Goal: Task Accomplishment & Management: Use online tool/utility

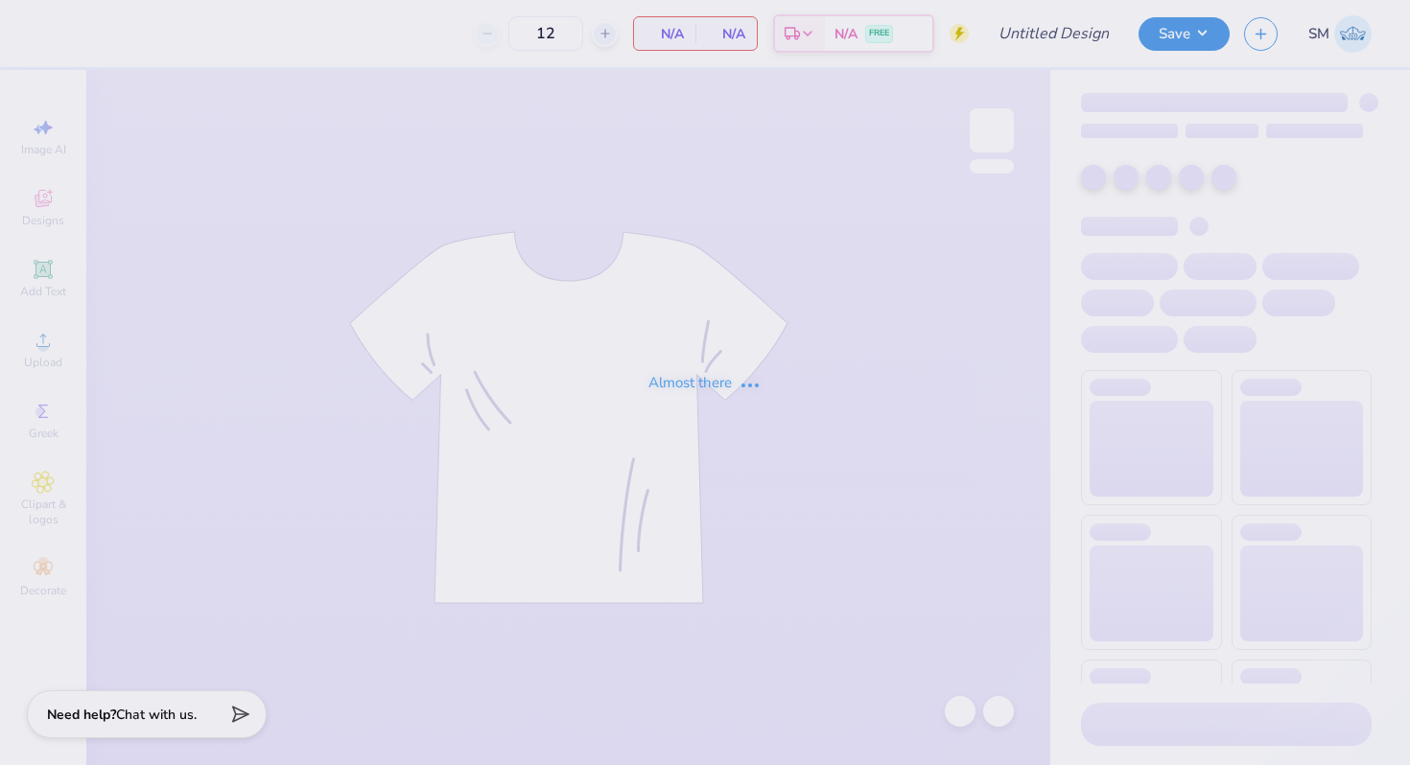
type input "IFC"
type input "54"
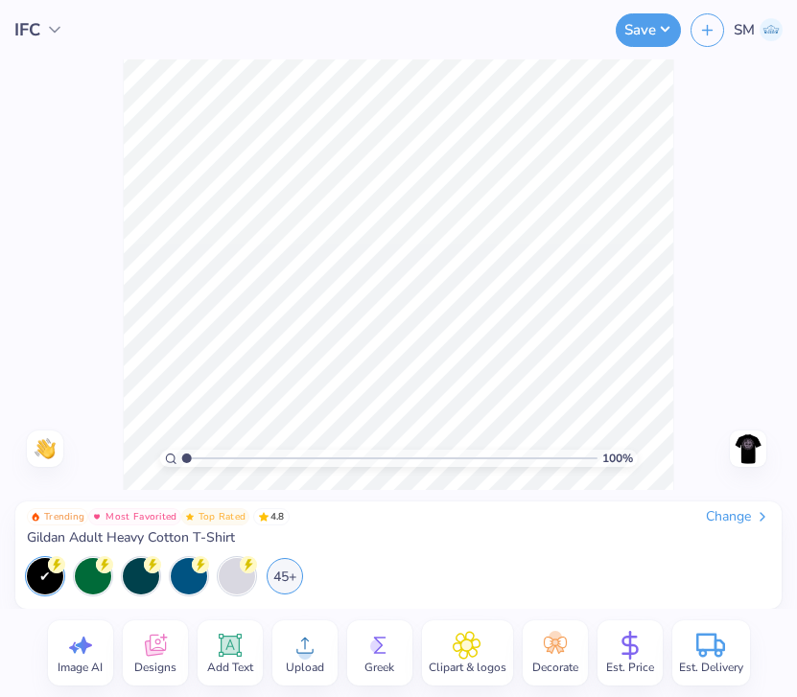
click at [309, 638] on icon at bounding box center [305, 645] width 29 height 29
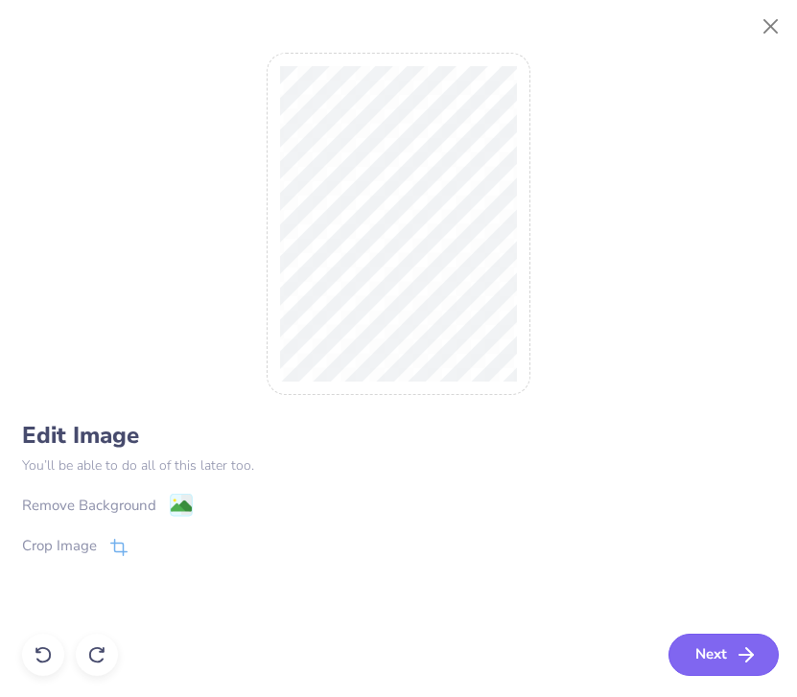
click at [683, 643] on button "Next" at bounding box center [723, 655] width 110 height 42
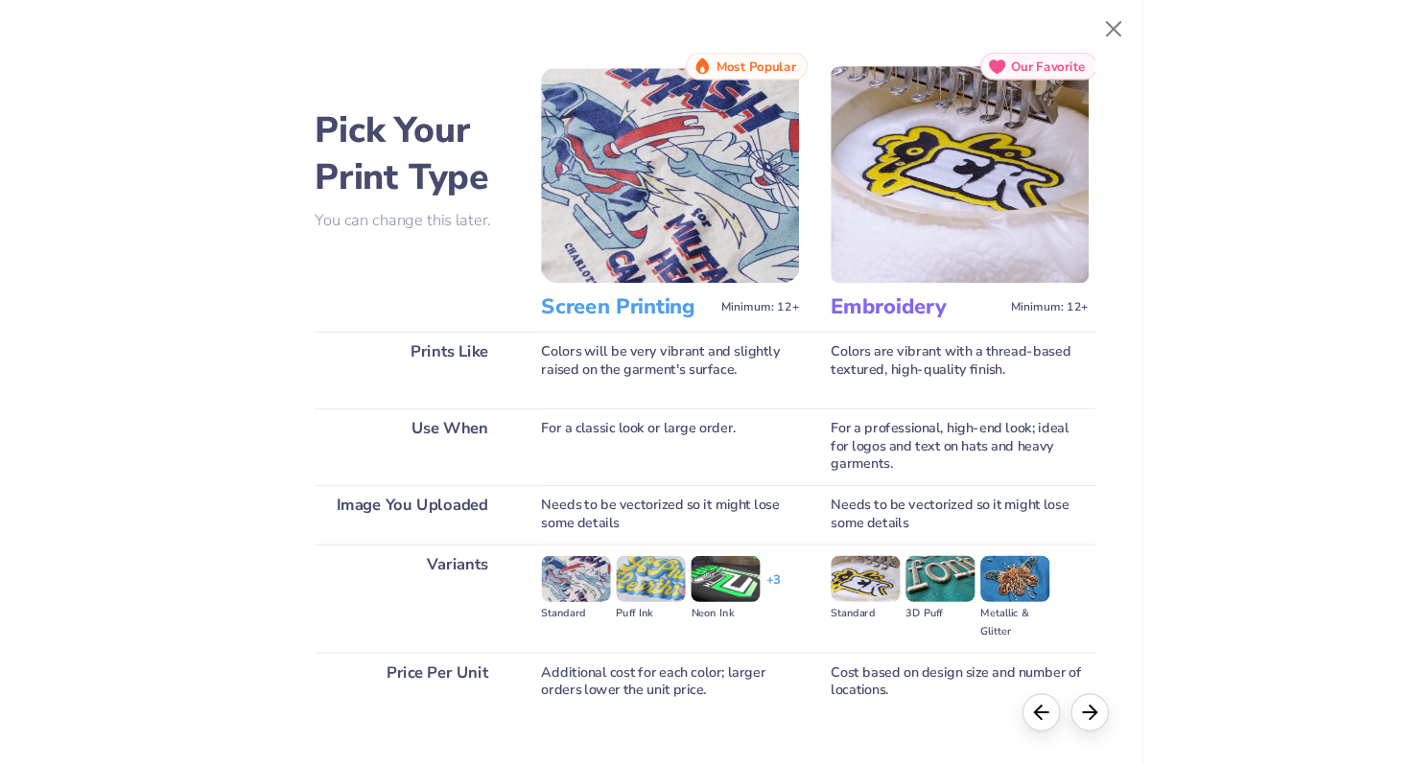
scroll to position [111, 0]
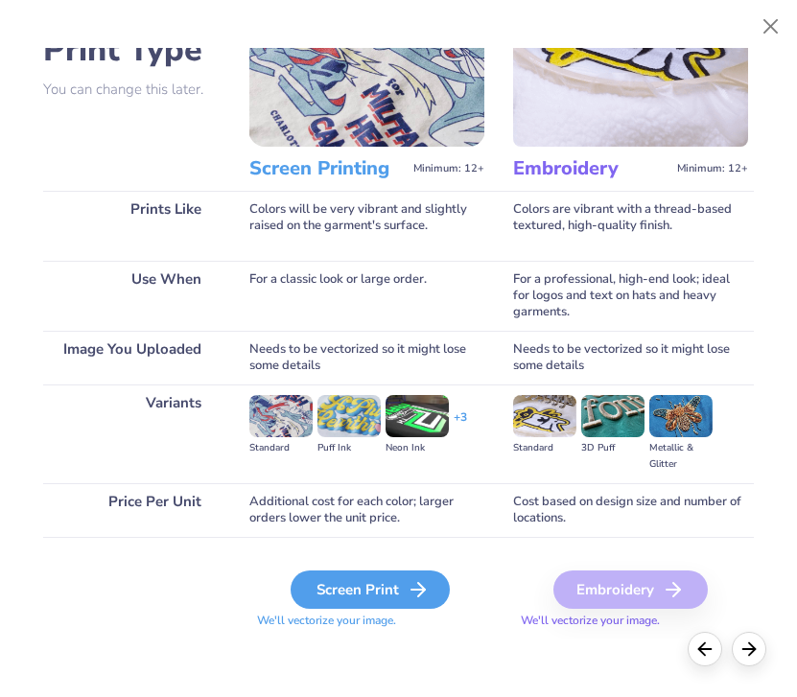
click at [367, 585] on div "Screen Print" at bounding box center [370, 590] width 159 height 38
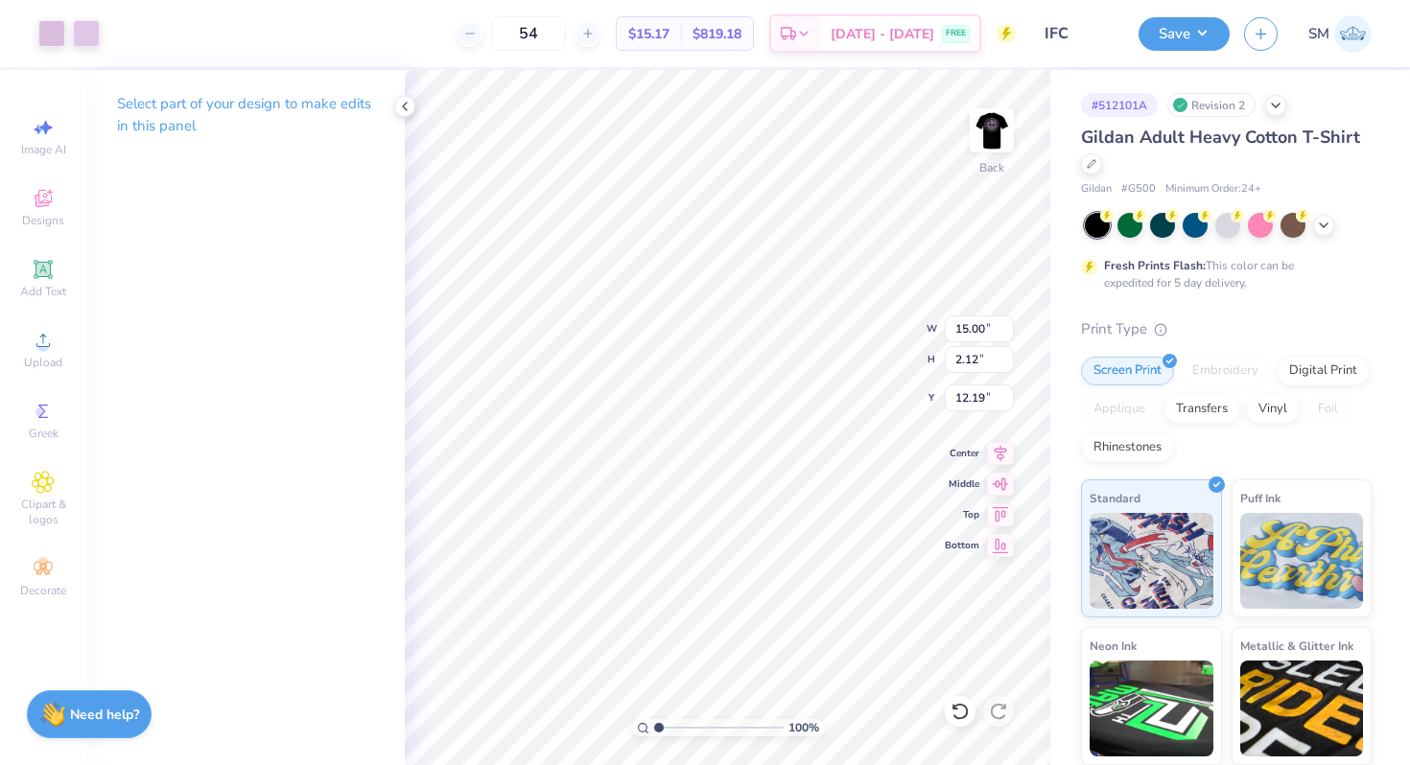
type input "9.83"
type input "1.39"
type input "5.59"
drag, startPoint x: 657, startPoint y: 724, endPoint x: 682, endPoint y: 724, distance: 24.9
click at [682, 724] on input "range" at bounding box center [718, 727] width 129 height 17
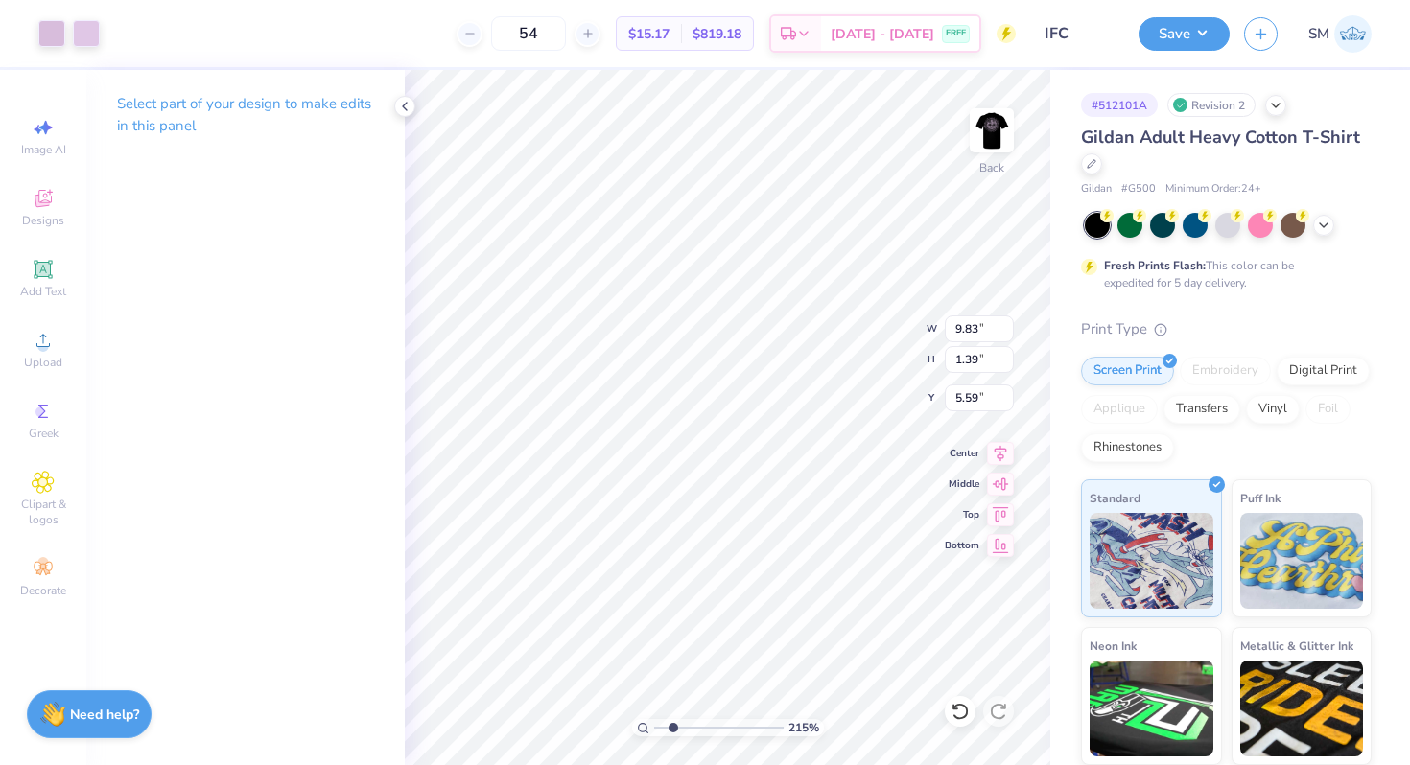
type input "2.15"
click at [672, 723] on input "range" at bounding box center [718, 727] width 129 height 17
type input "8.12"
type input "1.15"
type input "5.83"
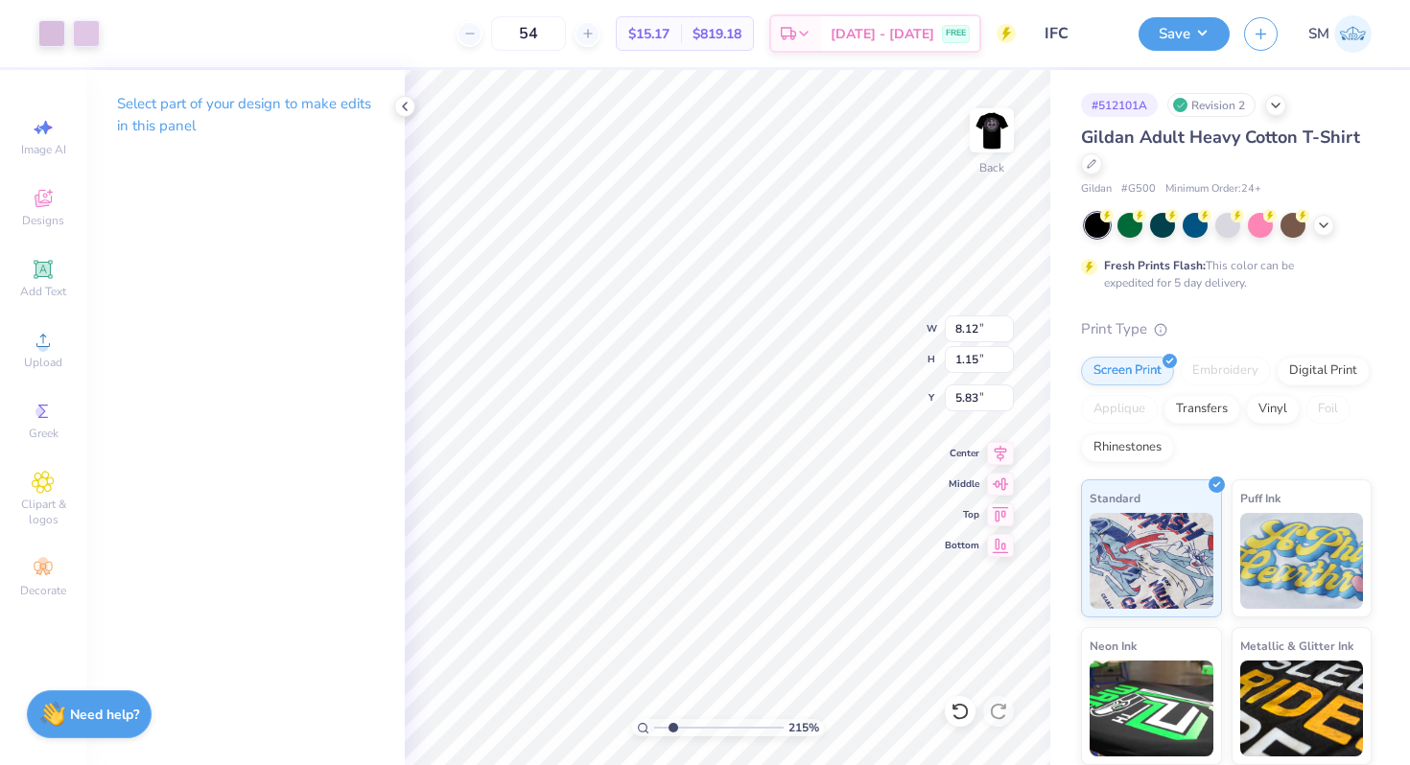
type input "6.17"
type input "0.96"
type input "3.41"
type input "5.29"
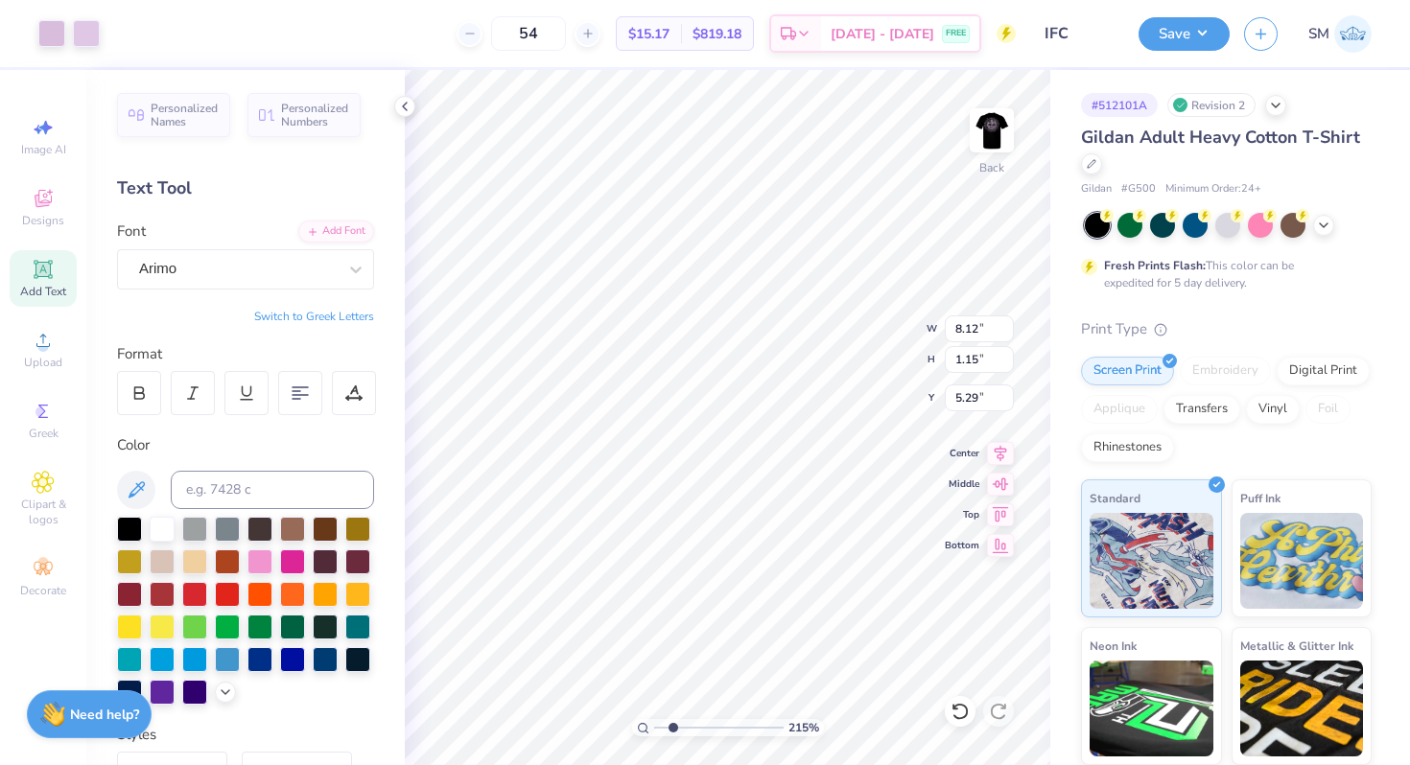
type input "3.00"
drag, startPoint x: 670, startPoint y: 727, endPoint x: 644, endPoint y: 727, distance: 25.9
type input "1"
click at [654, 727] on input "range" at bounding box center [718, 727] width 129 height 17
type input "7.38"
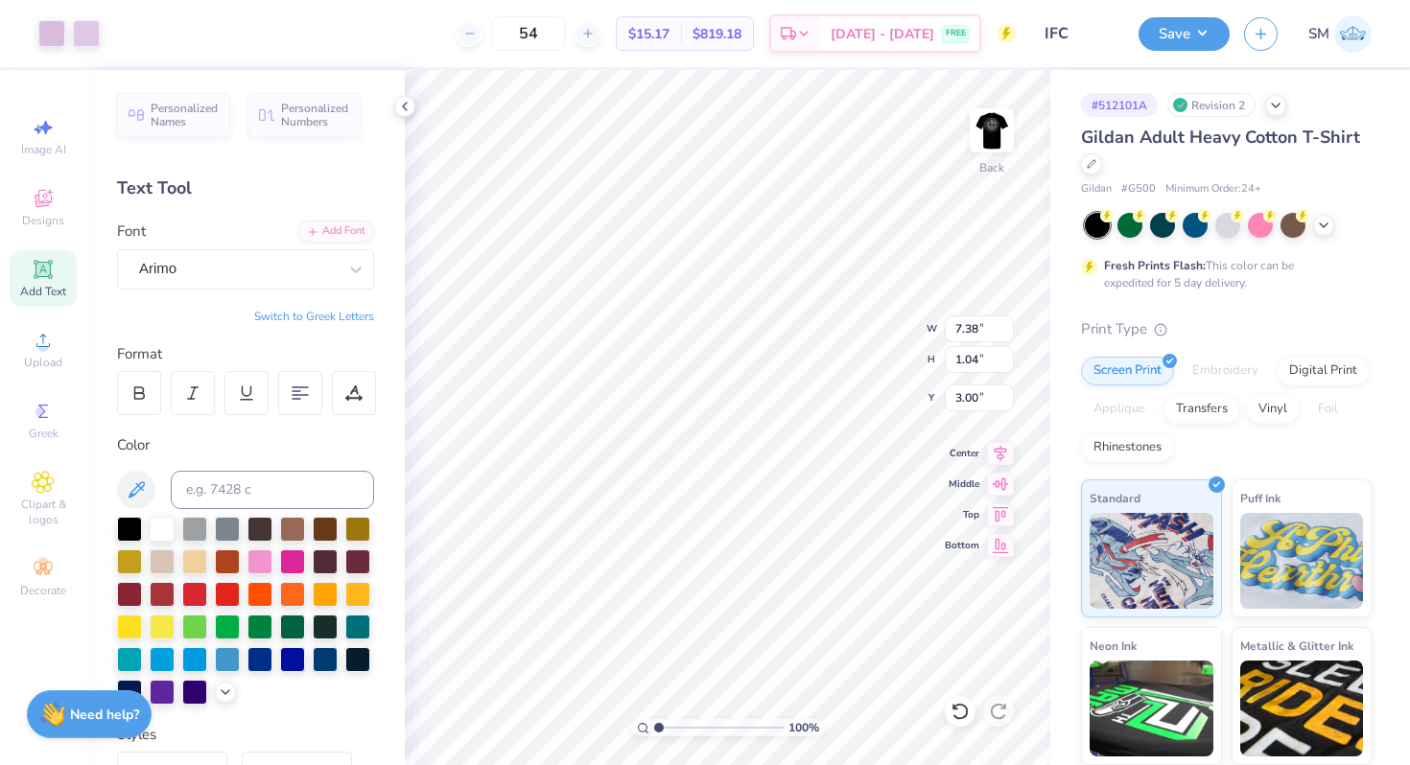
type input "1.04"
click at [989, 120] on img at bounding box center [991, 130] width 77 height 77
click at [409, 103] on icon at bounding box center [404, 106] width 15 height 15
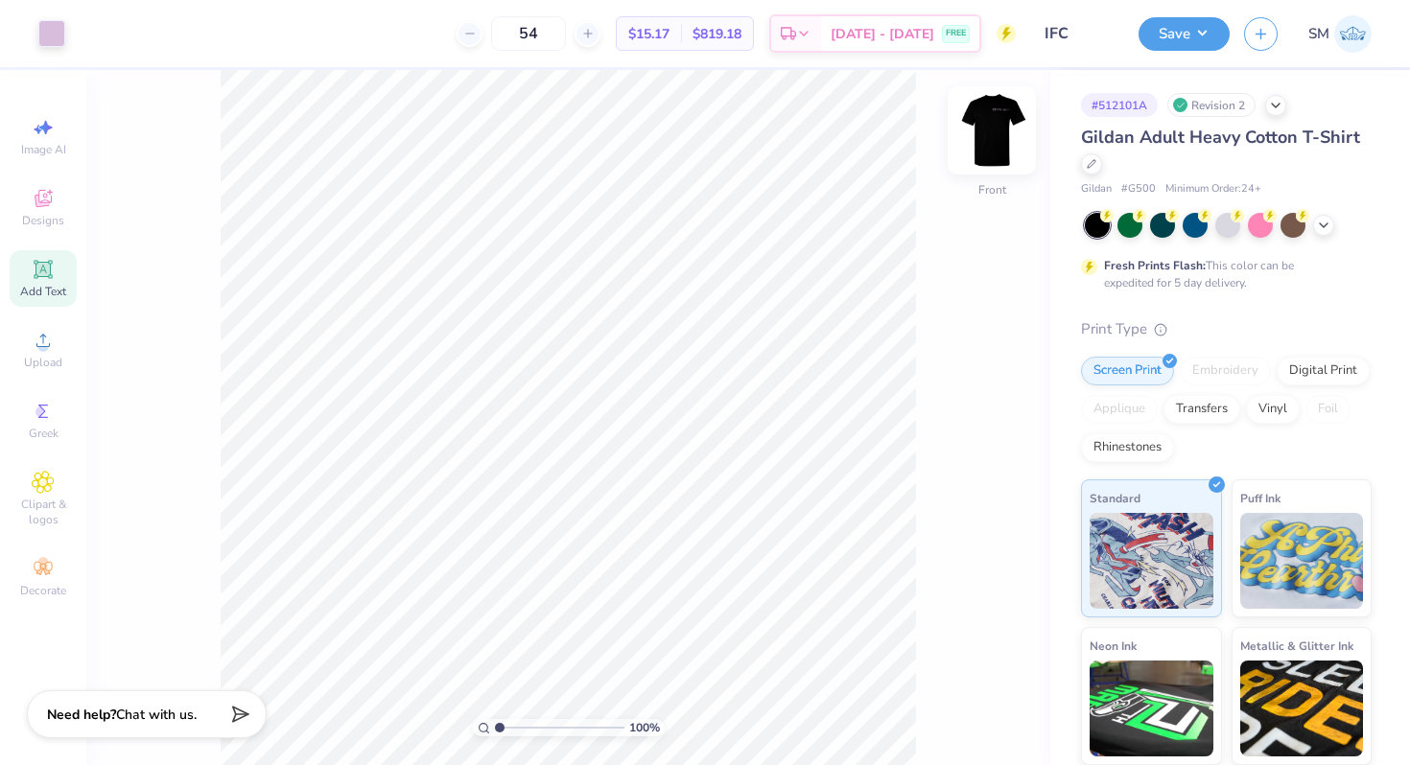
click at [1003, 145] on img at bounding box center [991, 130] width 77 height 77
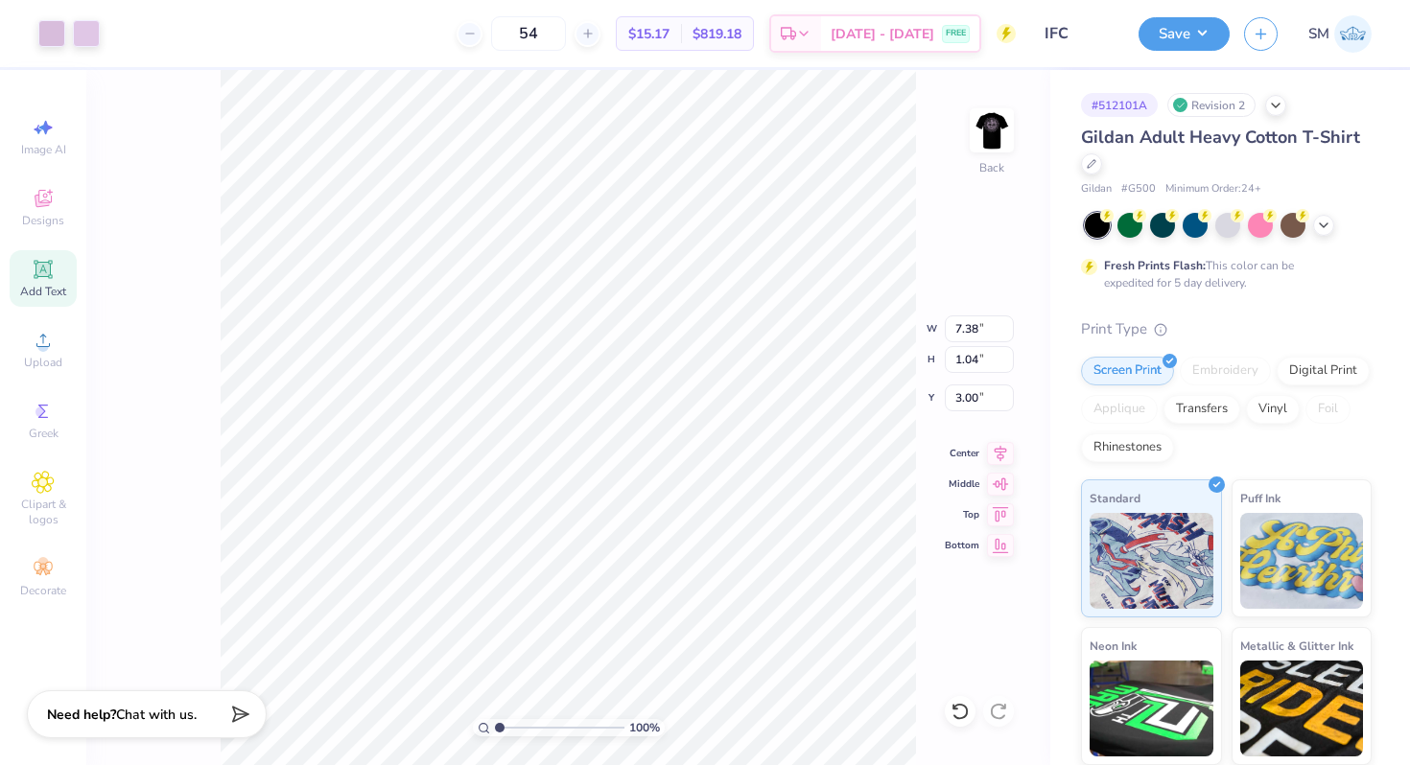
type input "7.08"
type input "1.00"
click at [1193, 25] on button "Save" at bounding box center [1183, 31] width 91 height 34
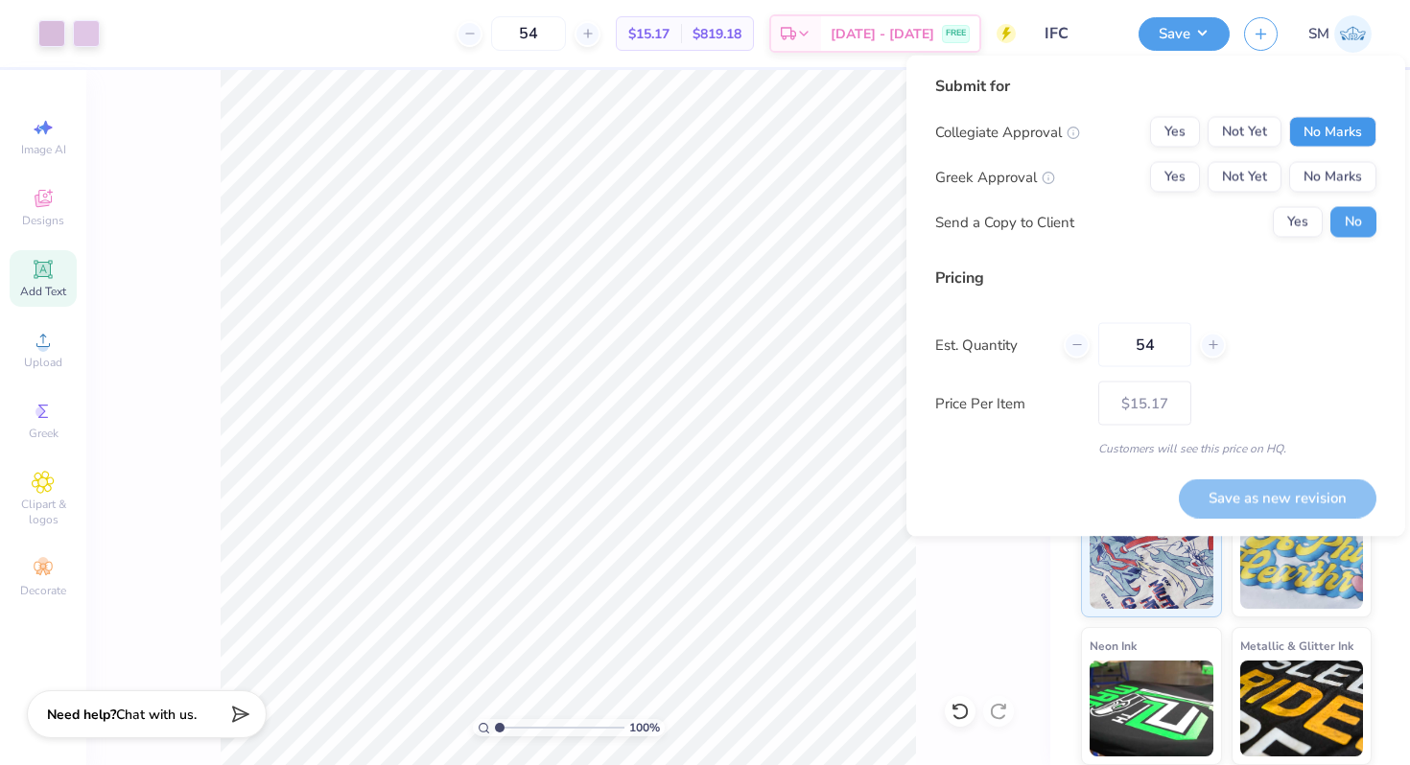
click at [1348, 130] on button "No Marks" at bounding box center [1332, 132] width 87 height 31
click at [1177, 169] on button "Yes" at bounding box center [1175, 177] width 50 height 31
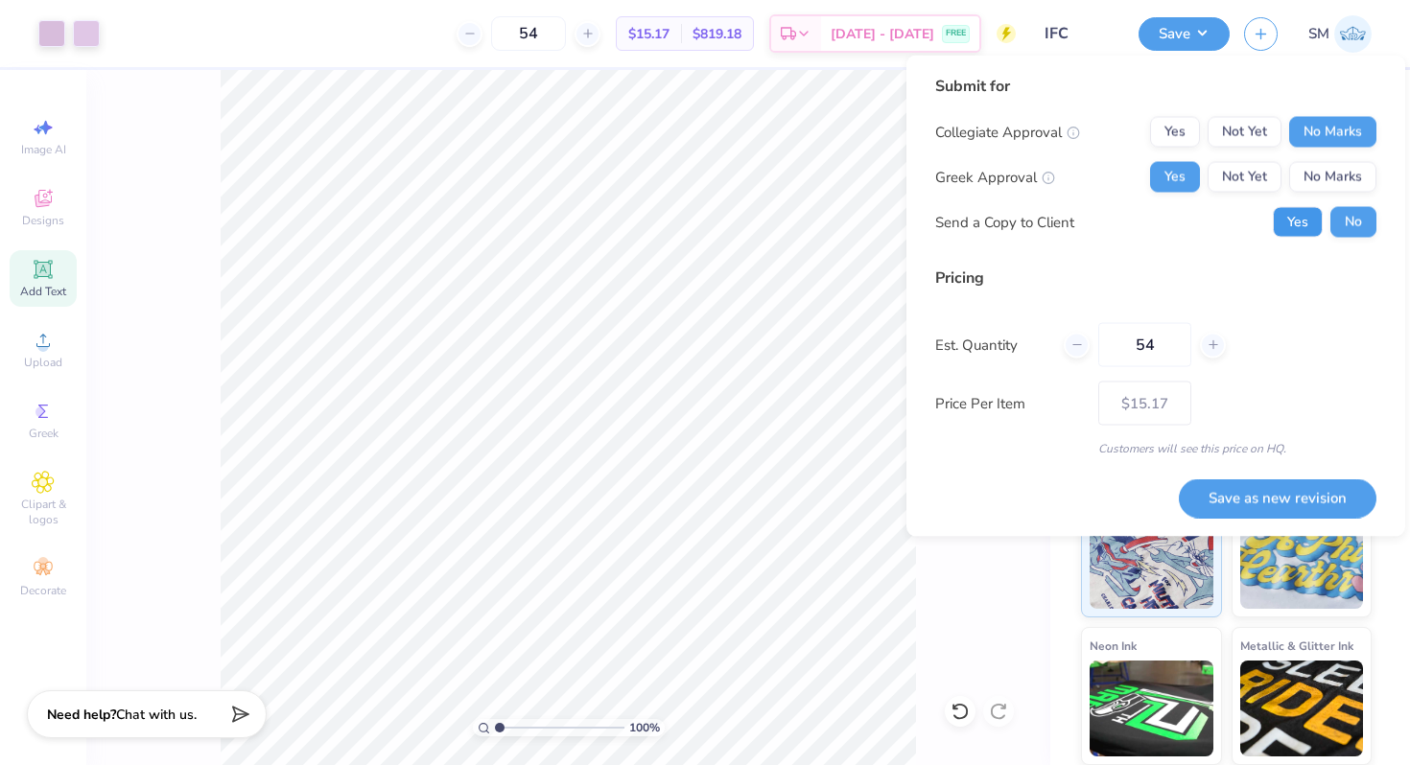
click at [1300, 228] on button "Yes" at bounding box center [1298, 222] width 50 height 31
click at [1233, 494] on button "Save as new revision" at bounding box center [1278, 498] width 198 height 39
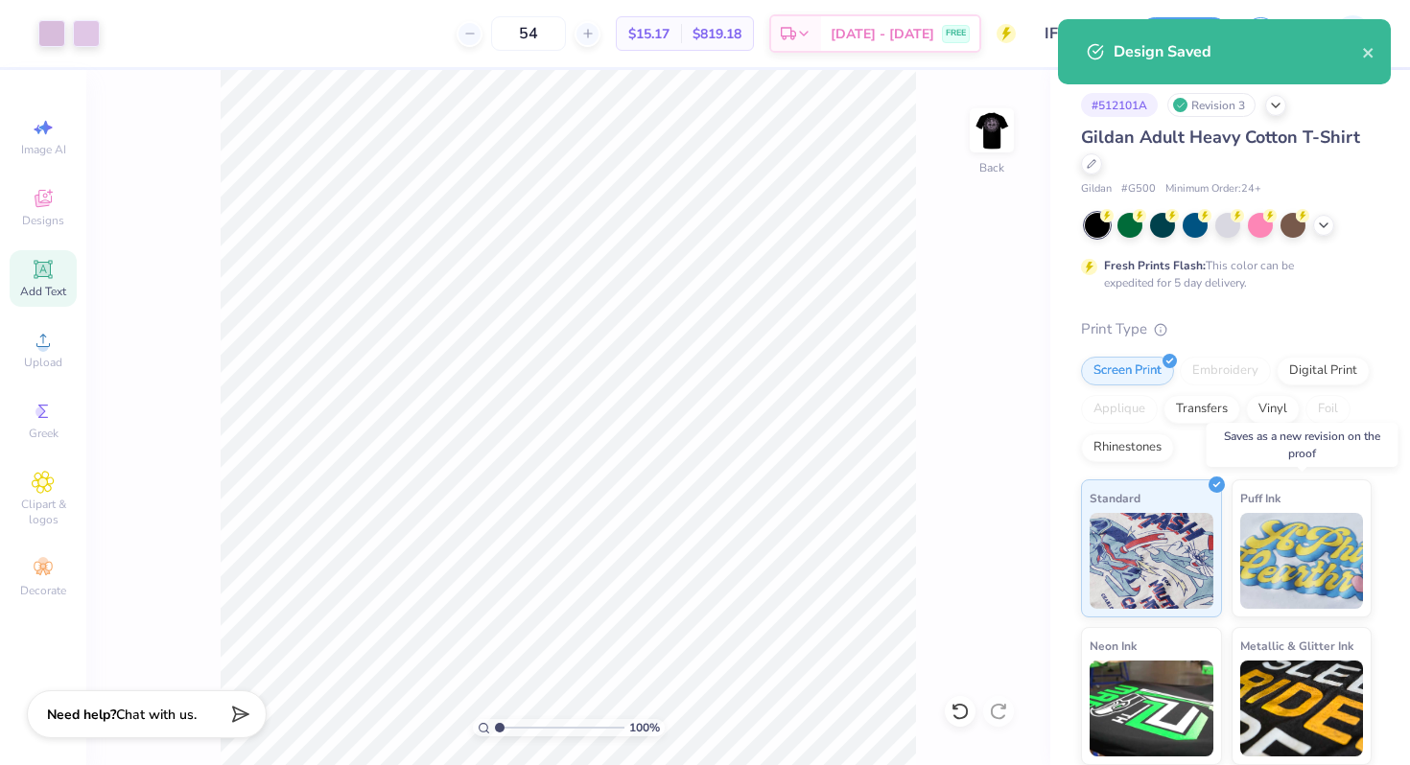
type input "– –"
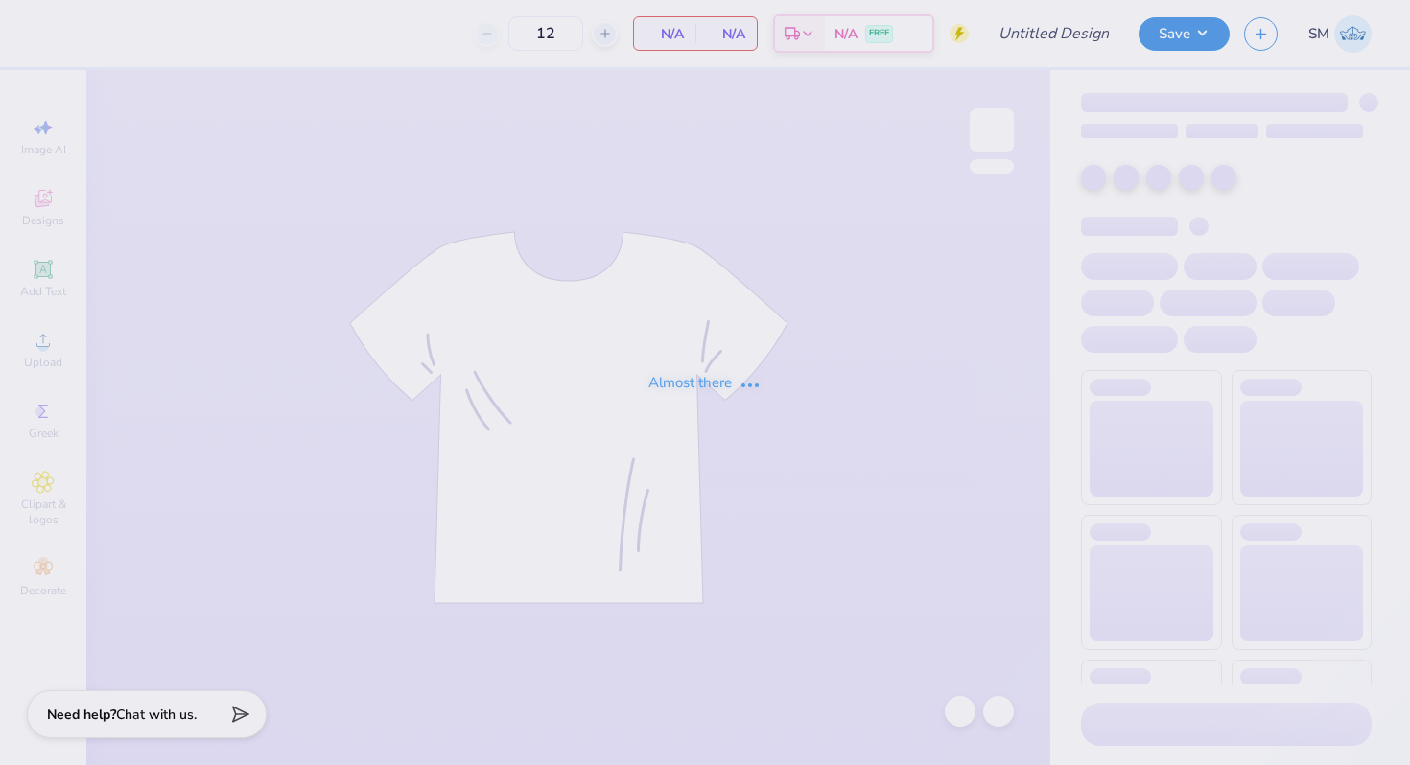
type input "design5"
type input "50"
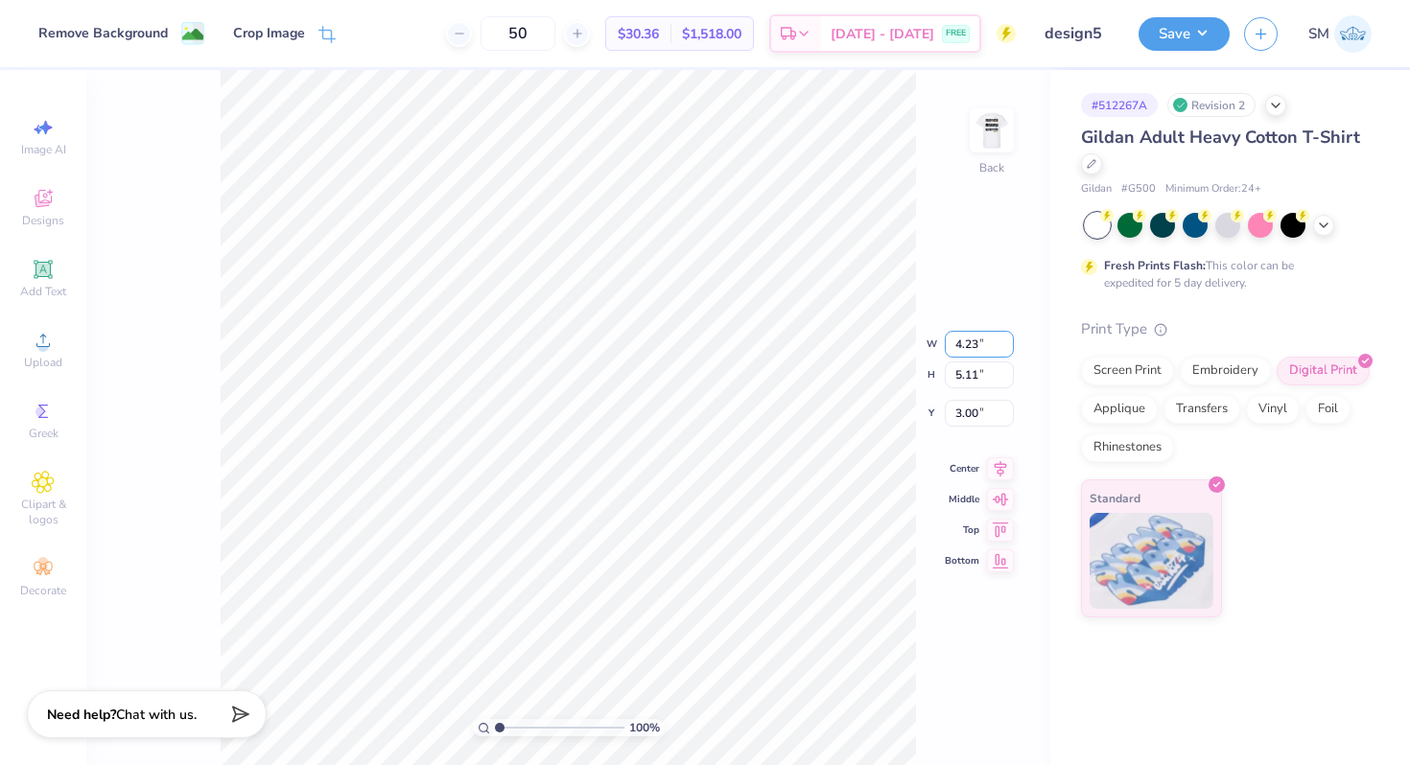
drag, startPoint x: 975, startPoint y: 341, endPoint x: 944, endPoint y: 341, distance: 31.6
click at [945, 341] on input "4.23" at bounding box center [979, 344] width 69 height 27
type input "3.28"
type input "3.96"
type input "3.57"
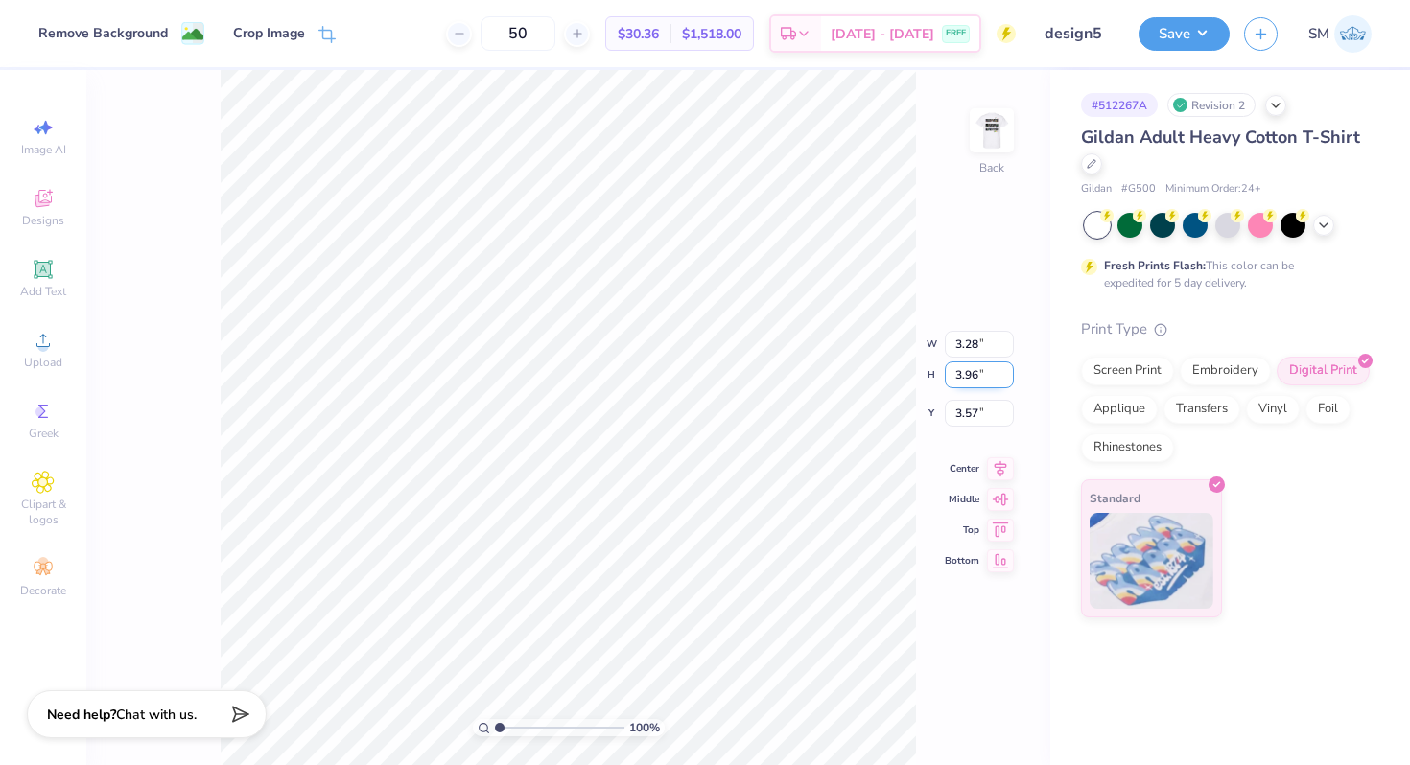
click at [966, 376] on div "100 % Back W 3.28 3.28 " H 3.96 5.11 " Y 3.57 3.00 " Center Middle Top Bottom" at bounding box center [568, 417] width 964 height 695
drag, startPoint x: 977, startPoint y: 361, endPoint x: 949, endPoint y: 361, distance: 27.8
click at [950, 361] on input "3.96" at bounding box center [979, 359] width 69 height 27
type input "4.00"
type input "3.31"
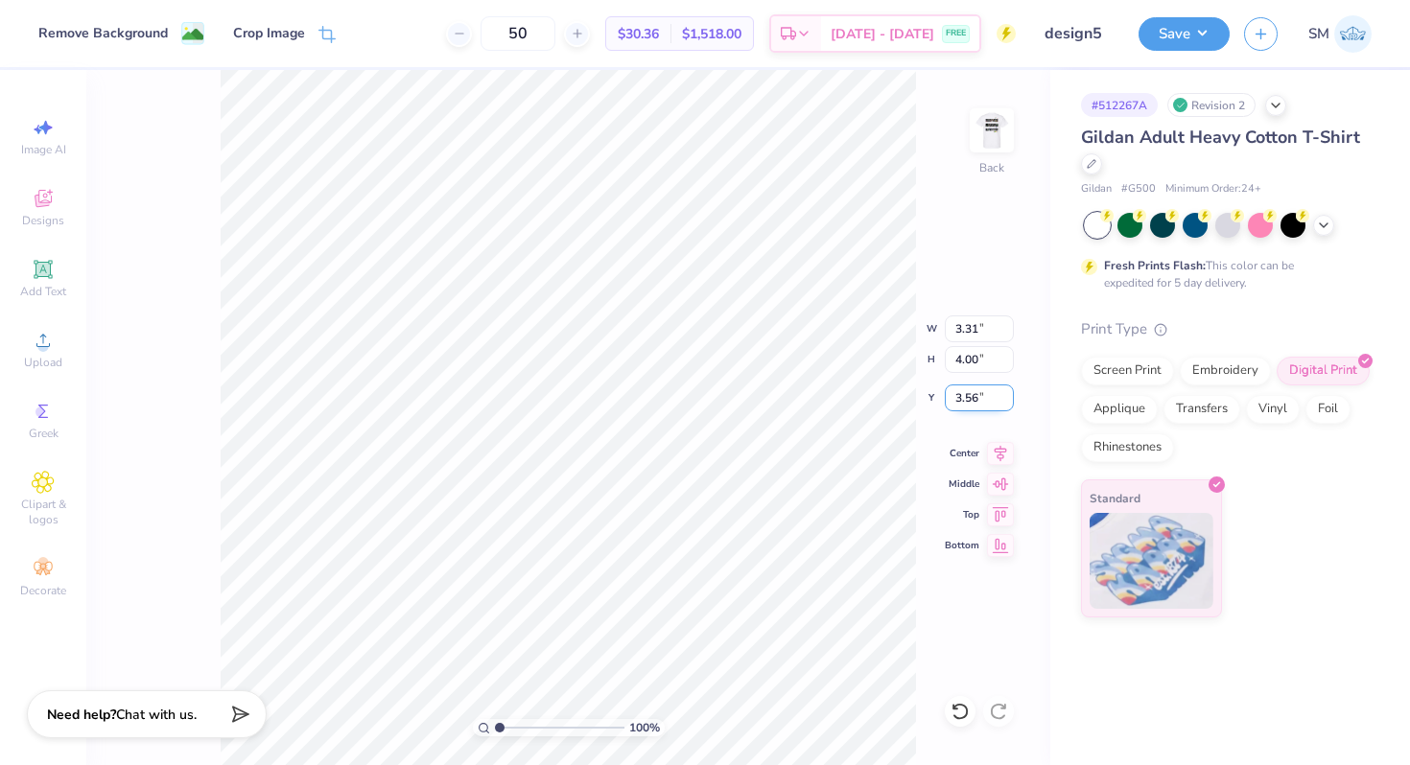
click at [964, 401] on input "3.56" at bounding box center [979, 398] width 69 height 27
click at [978, 330] on input "3.31" at bounding box center [979, 329] width 69 height 27
click at [978, 402] on input "3.56" at bounding box center [979, 398] width 69 height 27
type input "3.00"
click at [975, 357] on input "4.00" at bounding box center [979, 359] width 69 height 27
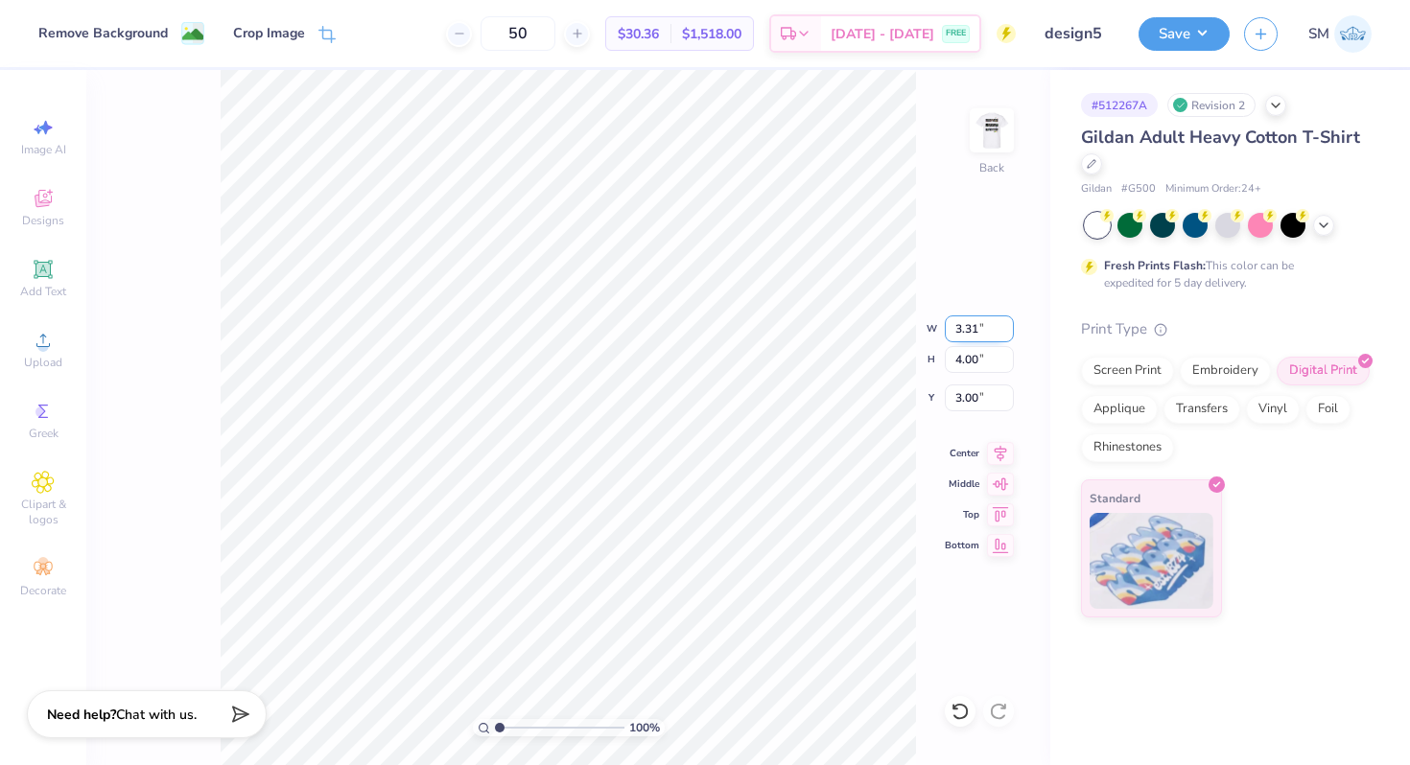
click at [977, 329] on input "3.31" at bounding box center [979, 329] width 69 height 27
type input "3.28"
type input "3.96"
type input "3.02"
click at [965, 362] on input "3.96" at bounding box center [979, 359] width 69 height 27
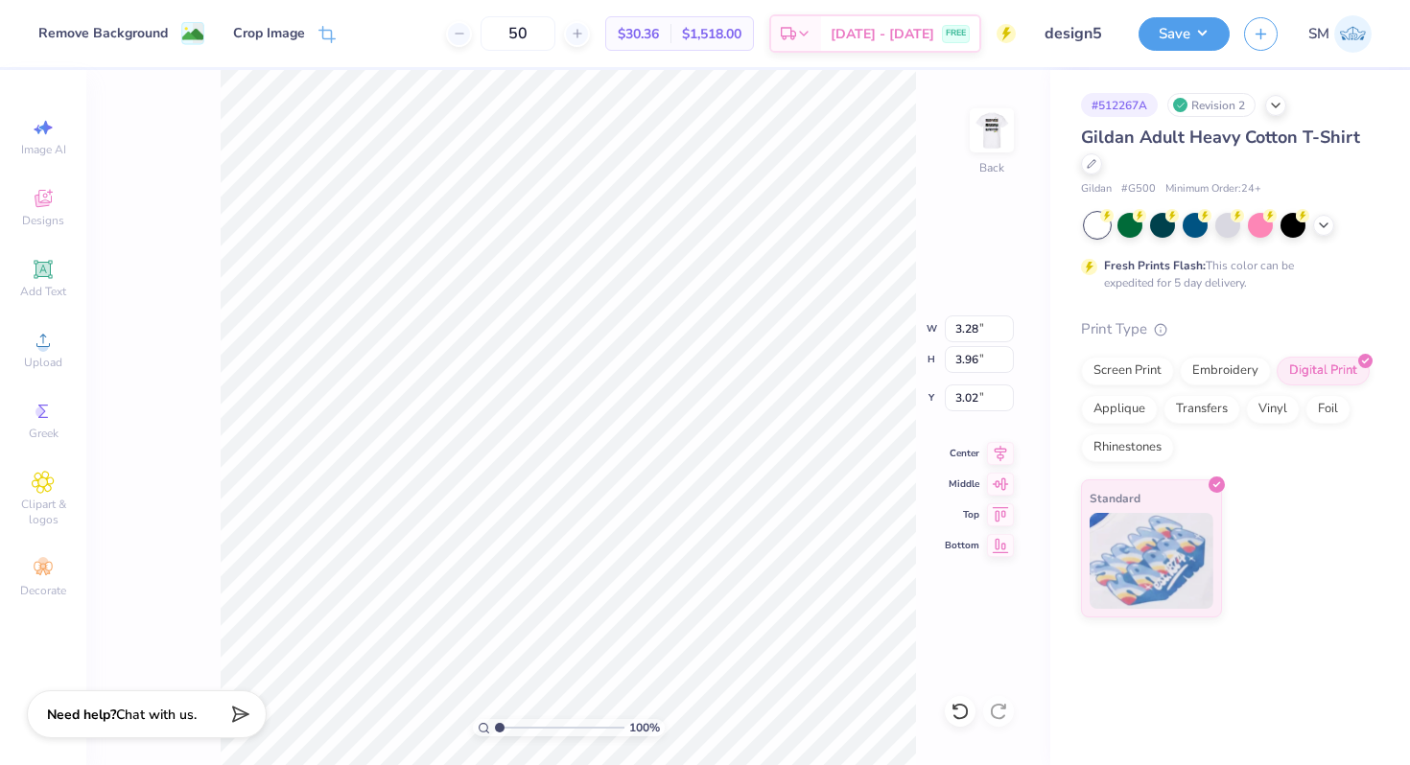
type input "3.82"
type input "4.61"
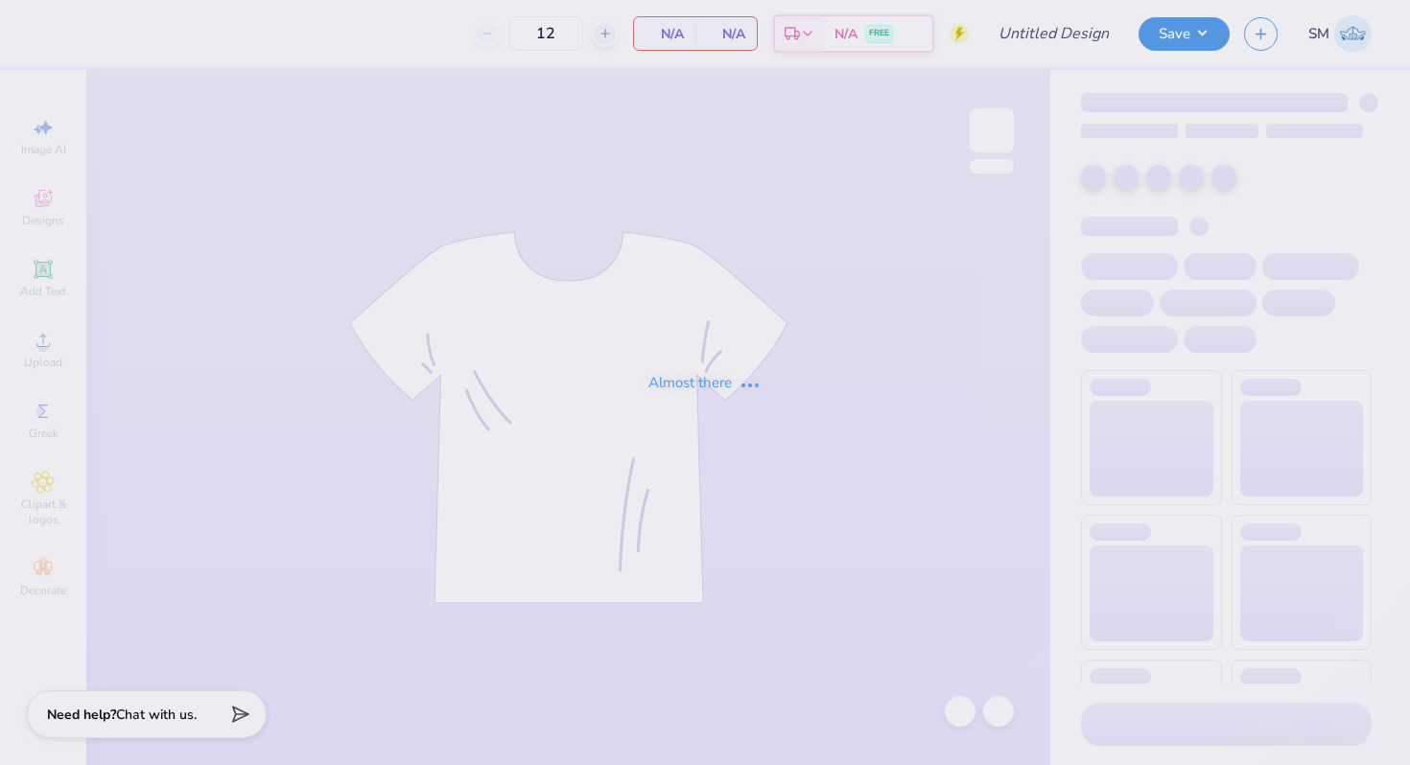
type input "IFC"
type input "54"
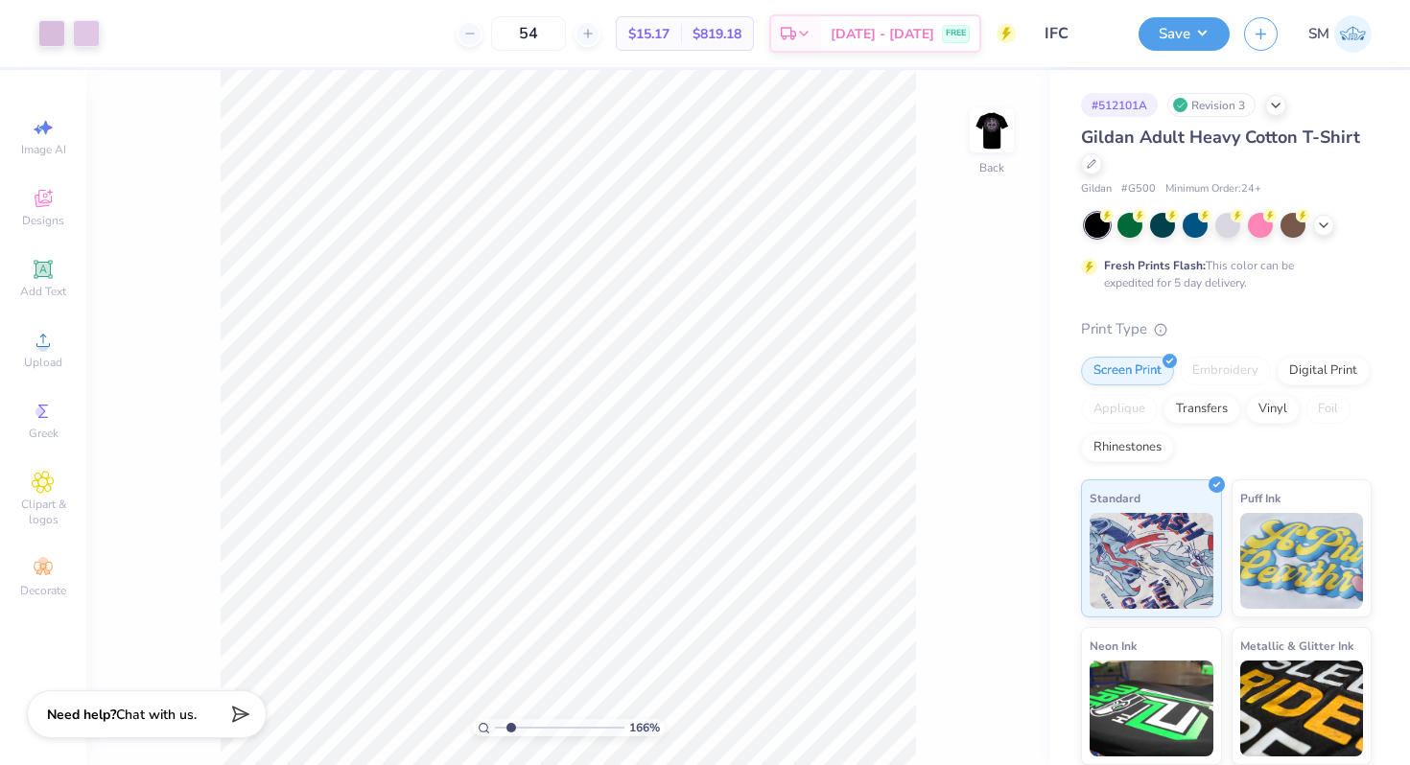
drag, startPoint x: 498, startPoint y: 727, endPoint x: 510, endPoint y: 727, distance: 12.5
type input "1.87"
click at [510, 727] on input "range" at bounding box center [559, 727] width 129 height 17
type input "6.59"
type input "0.93"
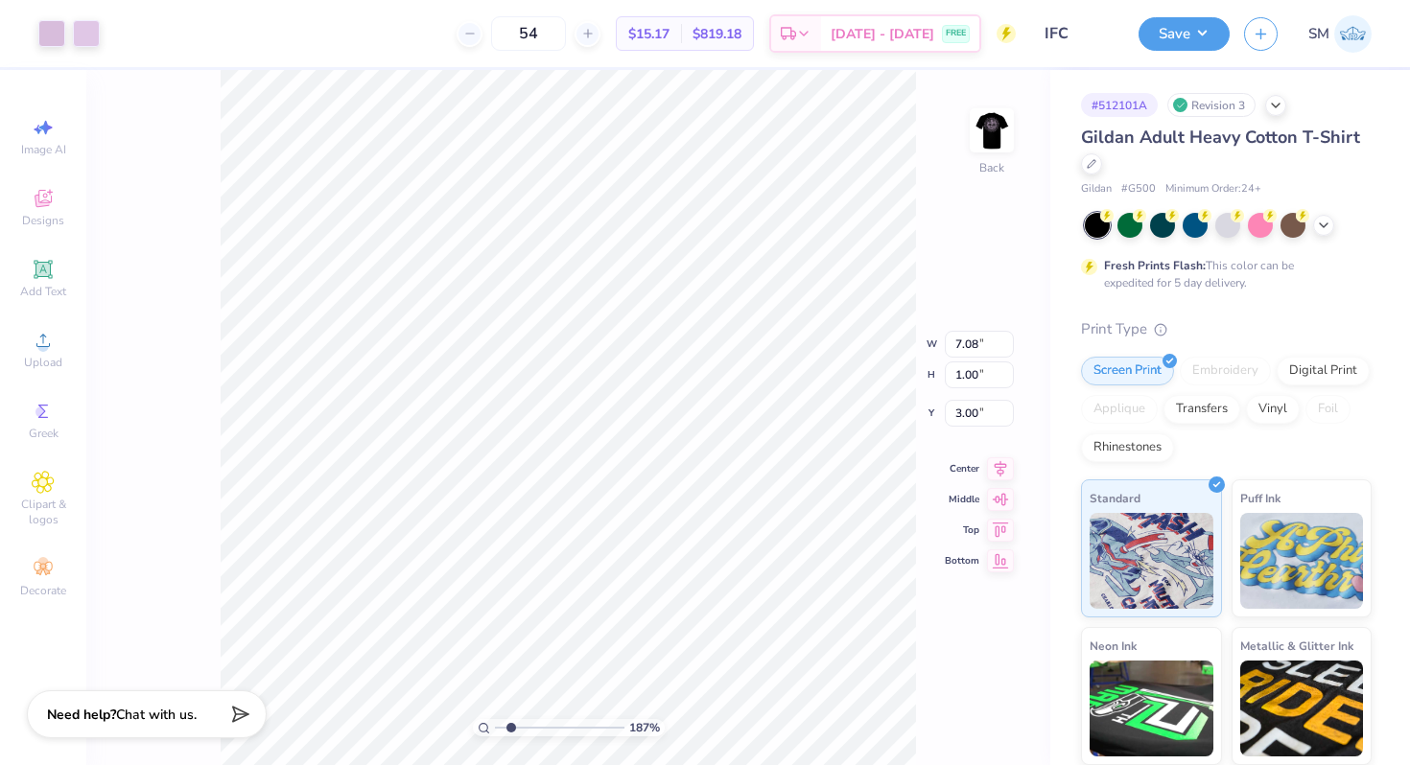
type input "3.07"
type input "3.24"
type input "7.04"
type input "1.00"
type input "3.00"
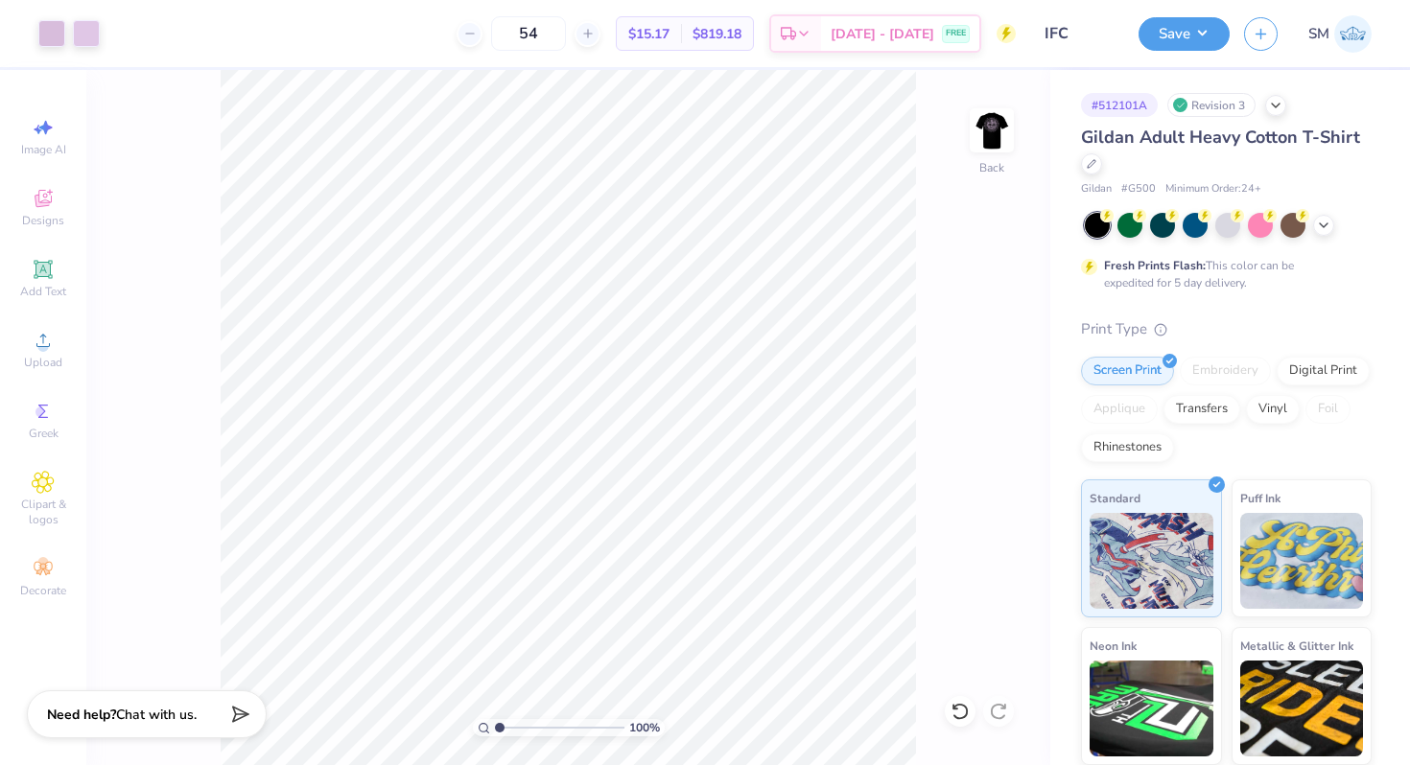
drag, startPoint x: 507, startPoint y: 728, endPoint x: 493, endPoint y: 727, distance: 14.4
click at [495, 727] on input "range" at bounding box center [559, 727] width 129 height 17
drag, startPoint x: 492, startPoint y: 731, endPoint x: 523, endPoint y: 729, distance: 30.7
click at [522, 730] on div "100 %" at bounding box center [569, 727] width 192 height 17
drag, startPoint x: 497, startPoint y: 723, endPoint x: 528, endPoint y: 723, distance: 31.6
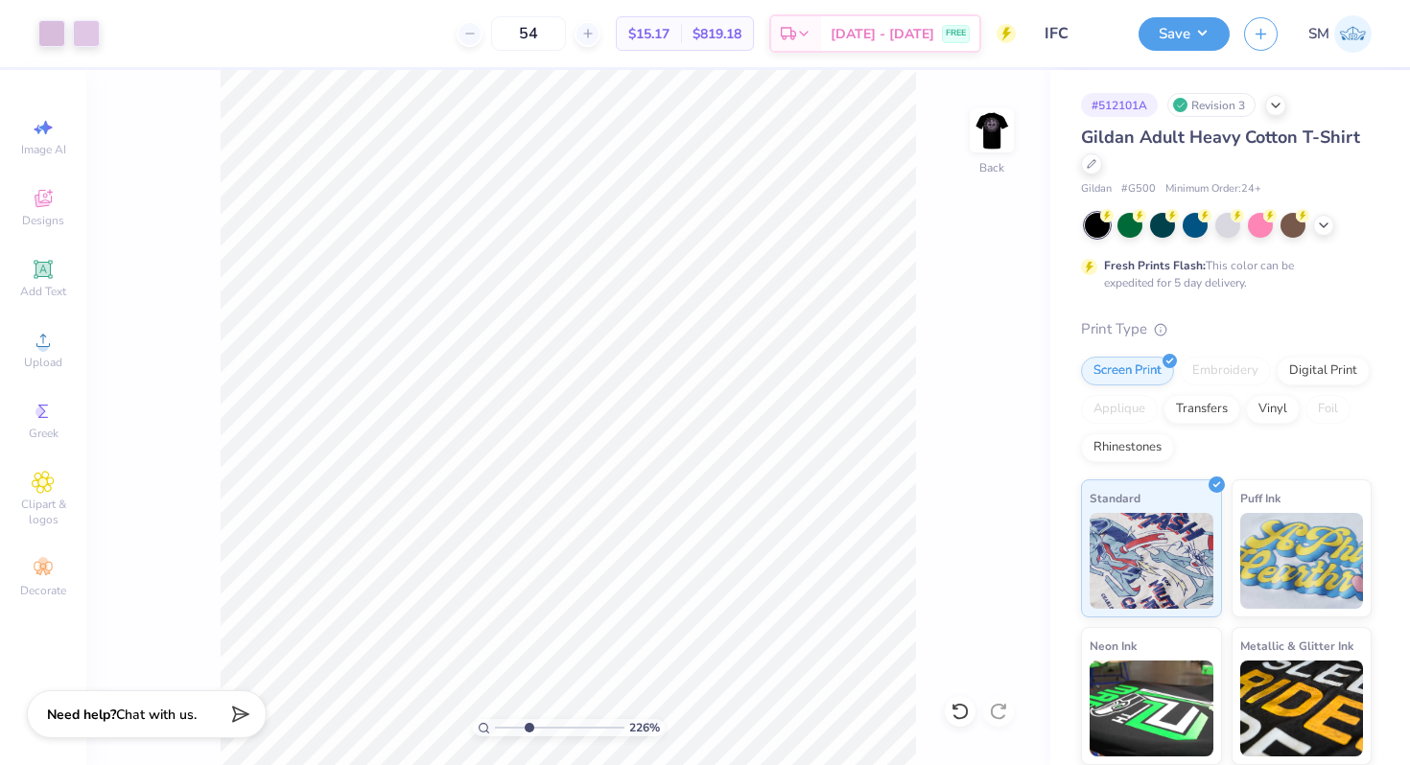
click at [528, 723] on input "range" at bounding box center [559, 727] width 129 height 17
drag, startPoint x: 528, startPoint y: 725, endPoint x: 475, endPoint y: 722, distance: 53.8
type input "1"
click at [495, 722] on input "range" at bounding box center [559, 727] width 129 height 17
click at [994, 148] on img at bounding box center [991, 130] width 77 height 77
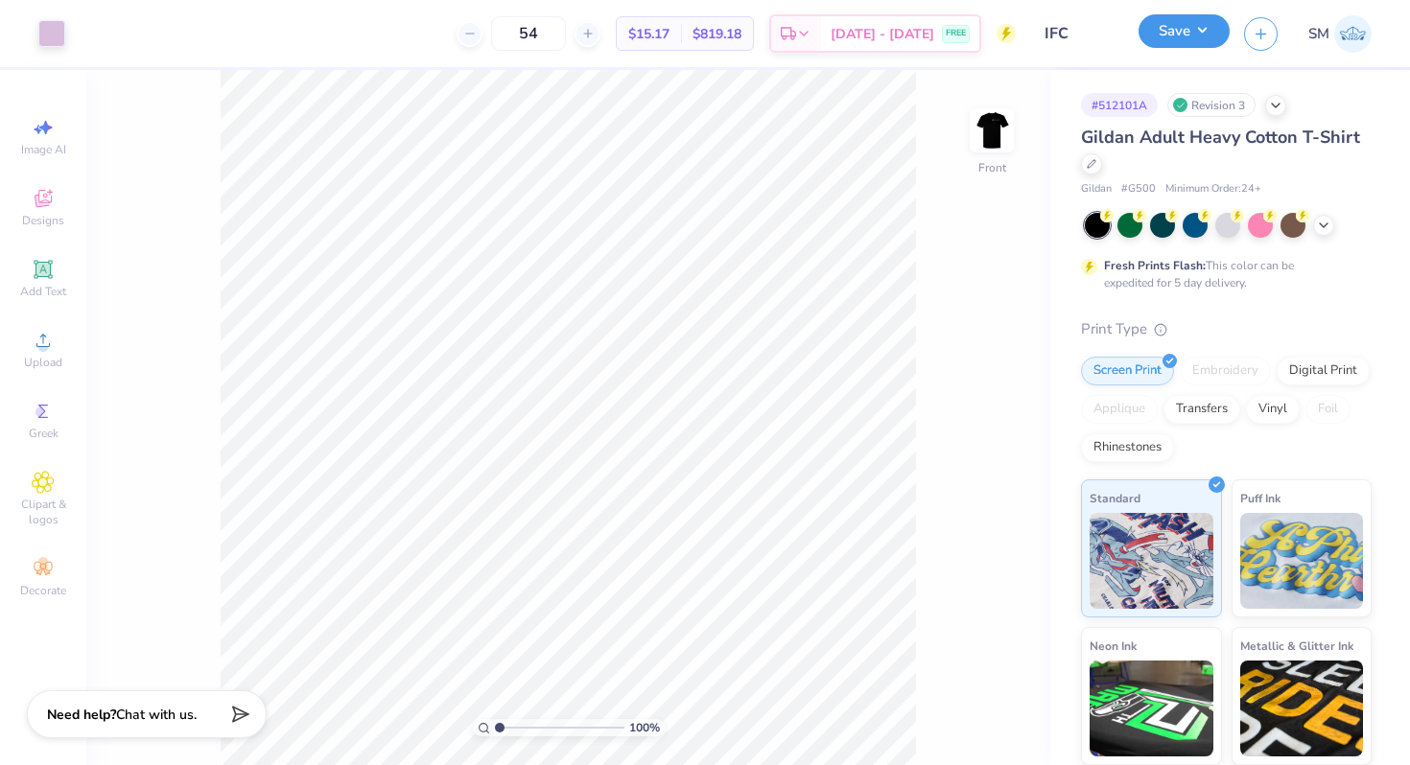
click at [1179, 46] on button "Save" at bounding box center [1183, 31] width 91 height 34
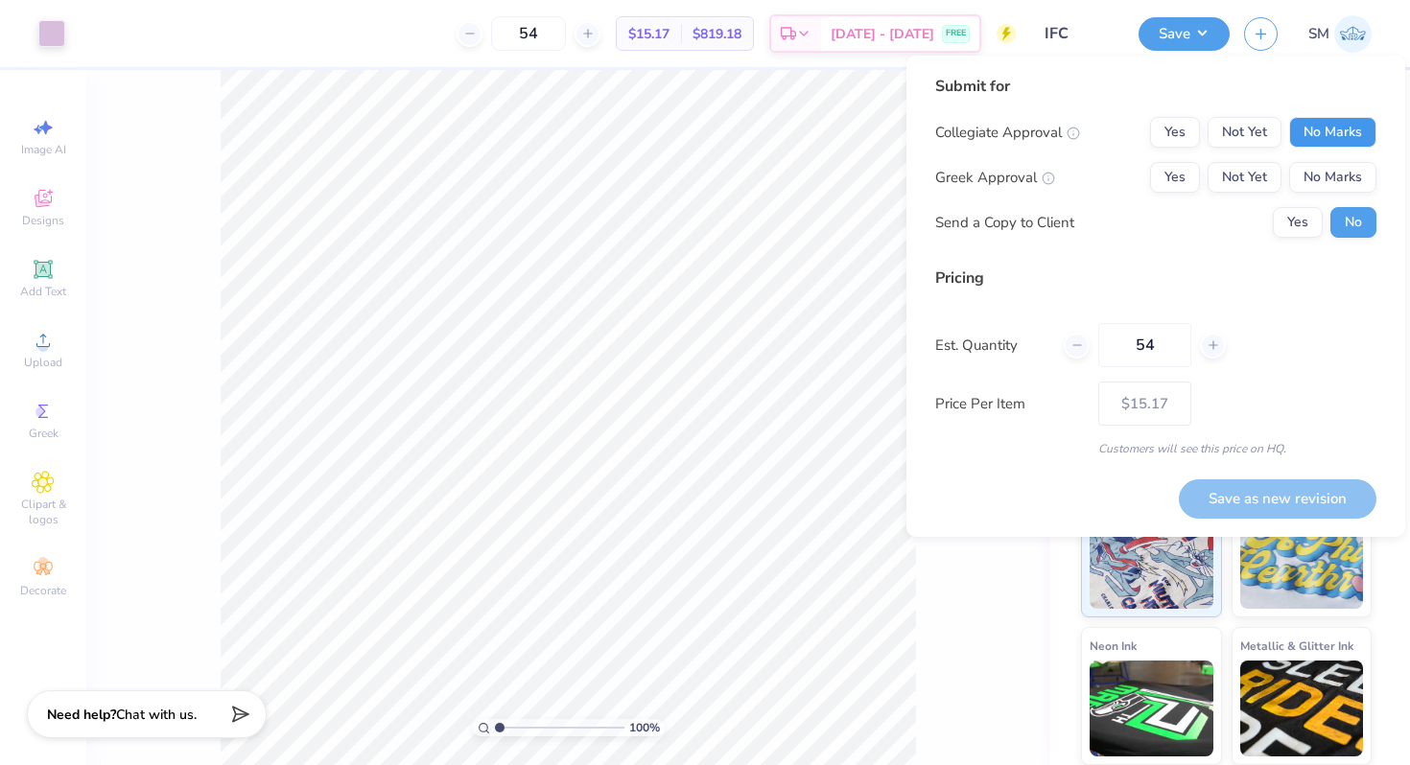
click at [1331, 131] on button "No Marks" at bounding box center [1332, 132] width 87 height 31
click at [1181, 177] on button "Yes" at bounding box center [1175, 177] width 50 height 31
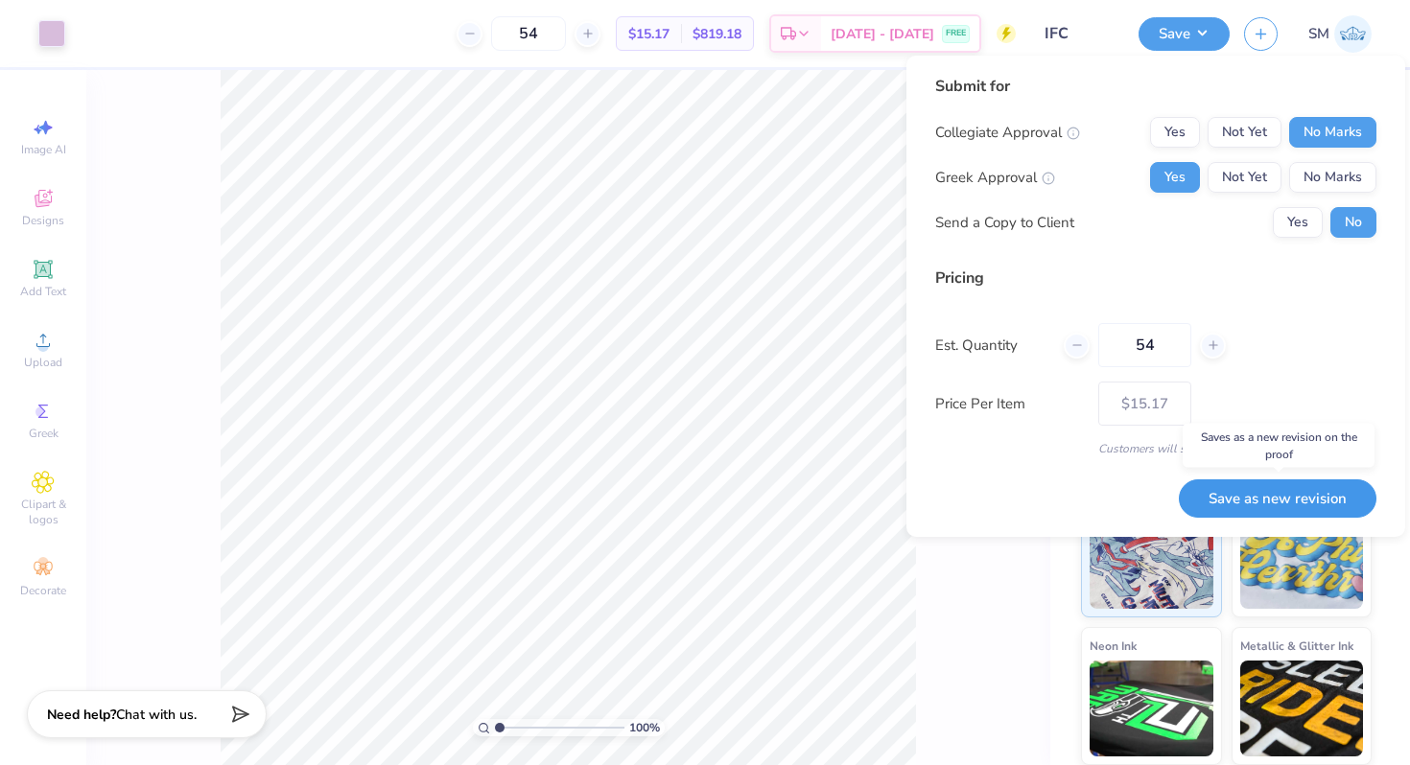
click at [1282, 491] on button "Save as new revision" at bounding box center [1278, 498] width 198 height 39
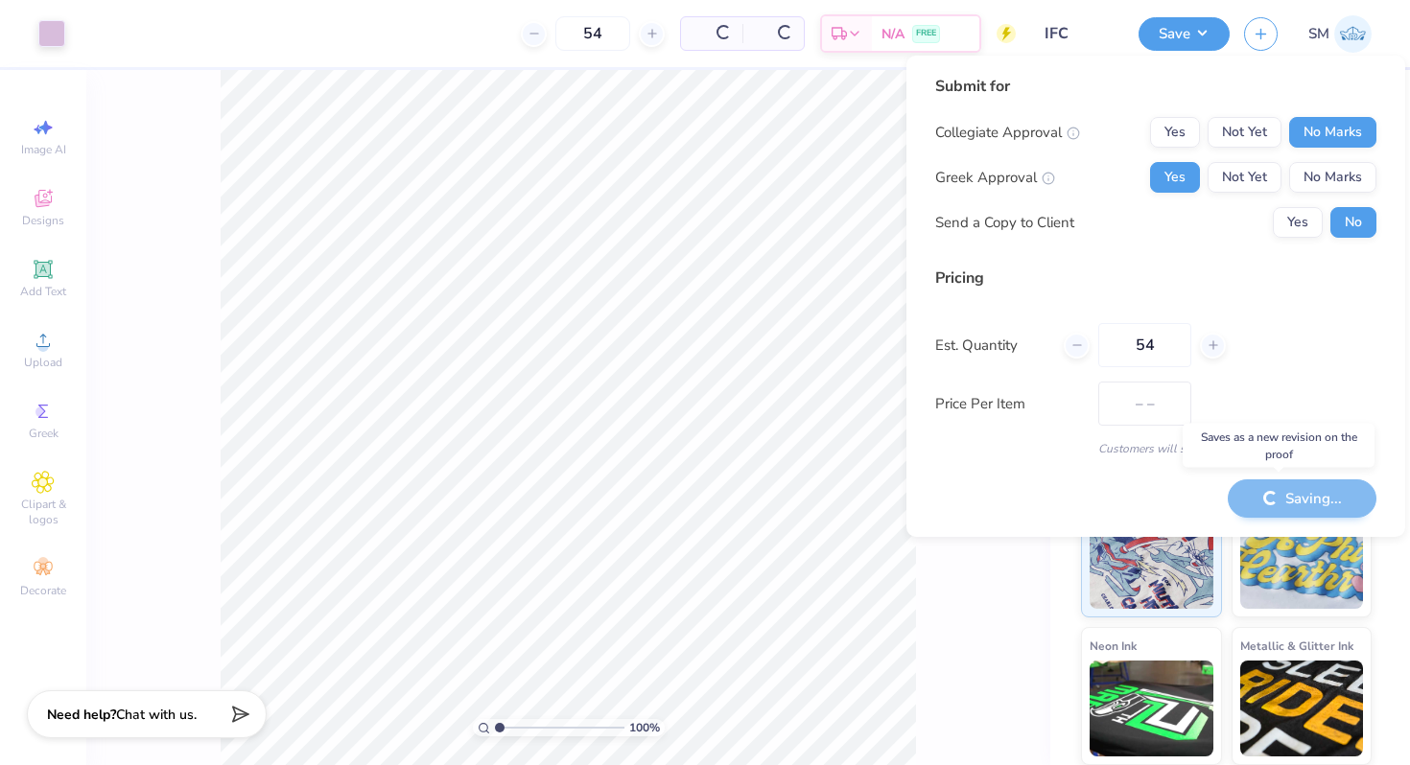
type input "$15.17"
